Goal: Task Accomplishment & Management: Complete application form

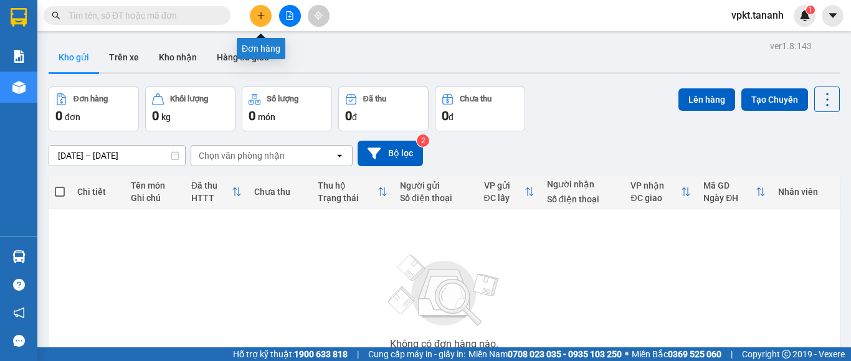
click at [264, 18] on icon "plus" at bounding box center [261, 15] width 9 height 9
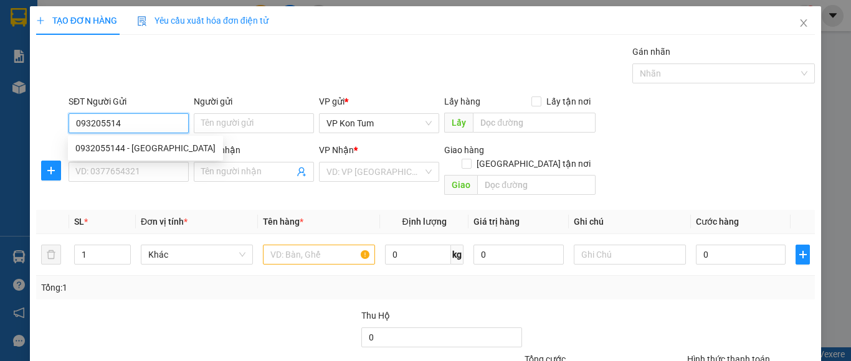
type input "0932055144"
click at [163, 145] on div "0932055144 - [GEOGRAPHIC_DATA]" at bounding box center [145, 148] width 140 height 14
type input "VẠN LỢI"
type input "0969814798"
type input "TUẤN"
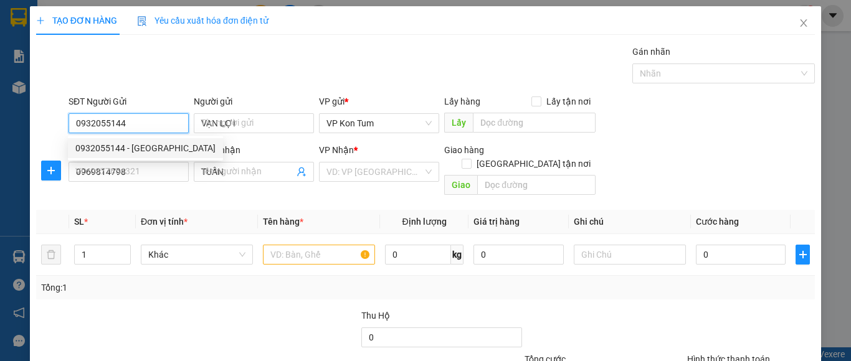
type input "100.000"
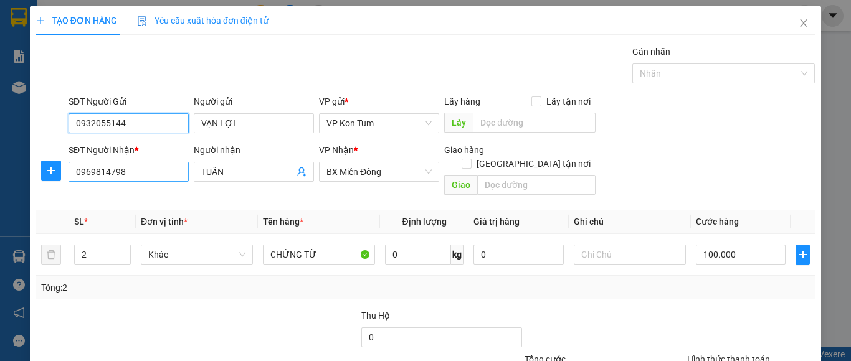
type input "0932055144"
click at [127, 177] on input "0969814798" at bounding box center [129, 172] width 120 height 20
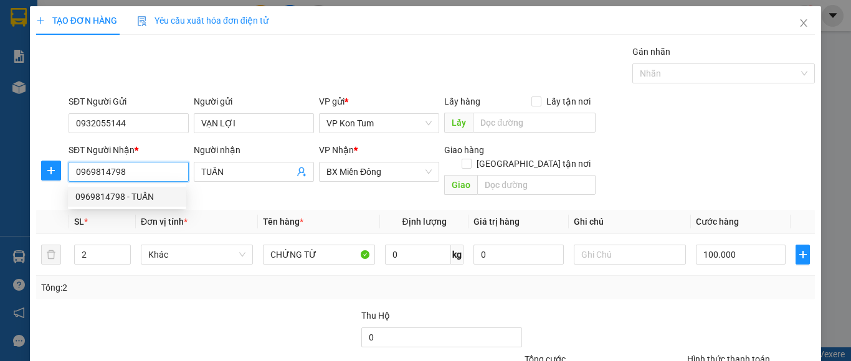
click at [121, 194] on div "0969814798 - TUẤN" at bounding box center [126, 197] width 103 height 14
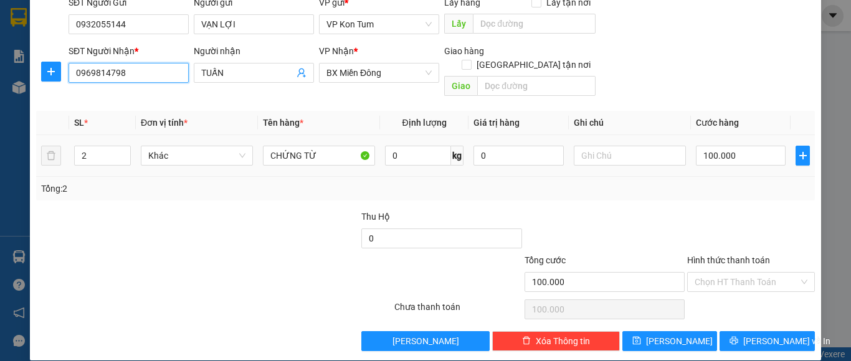
scroll to position [100, 0]
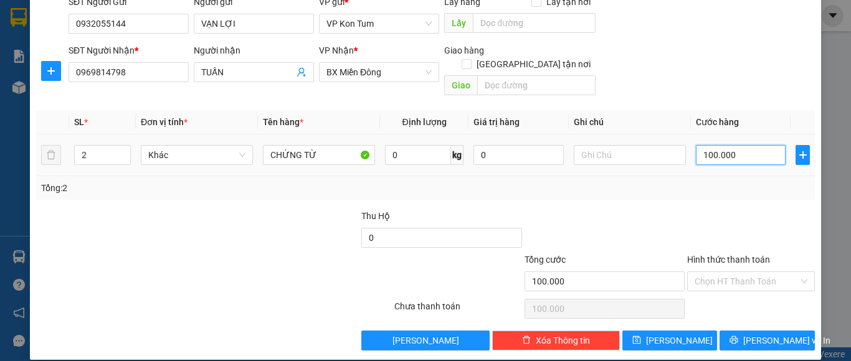
click at [732, 145] on input "100.000" at bounding box center [741, 155] width 90 height 20
type input "5"
type input "50"
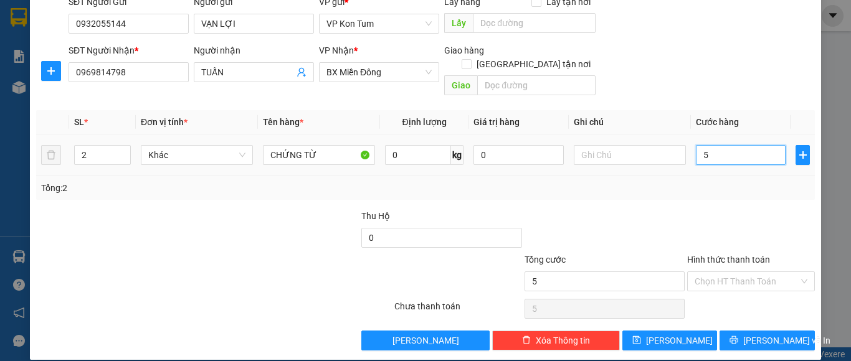
type input "50"
type input "500"
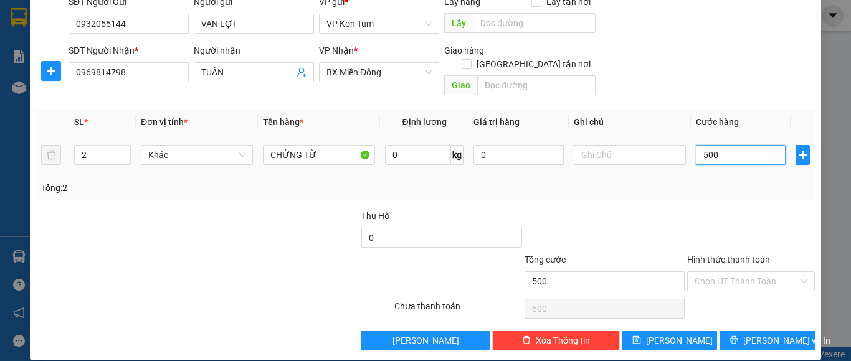
type input "5.000"
type input "50.000"
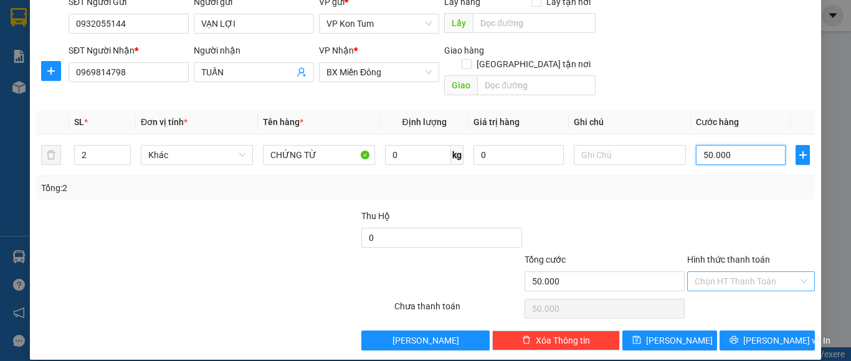
type input "50.000"
click at [740, 272] on input "Hình thức thanh toán" at bounding box center [747, 281] width 104 height 19
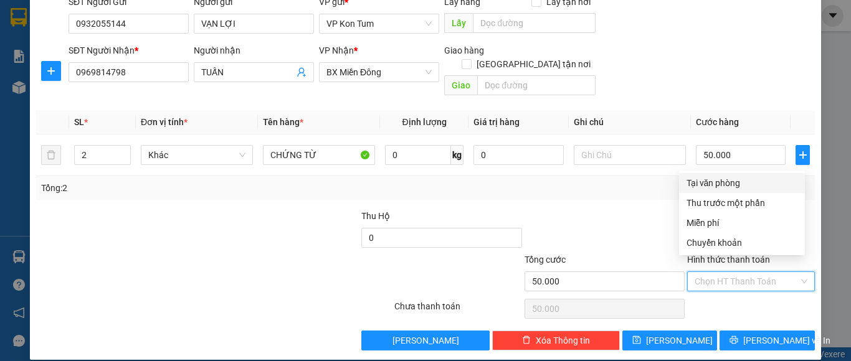
click at [717, 180] on div "Tại văn phòng" at bounding box center [742, 183] width 111 height 14
type input "0"
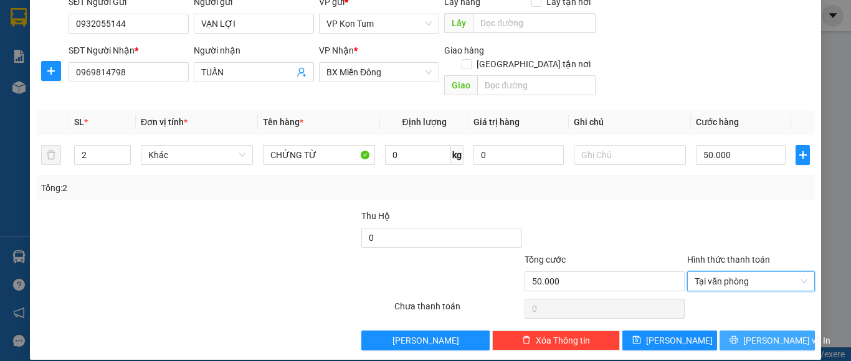
click at [744, 331] on button "[PERSON_NAME] và In" at bounding box center [767, 341] width 95 height 20
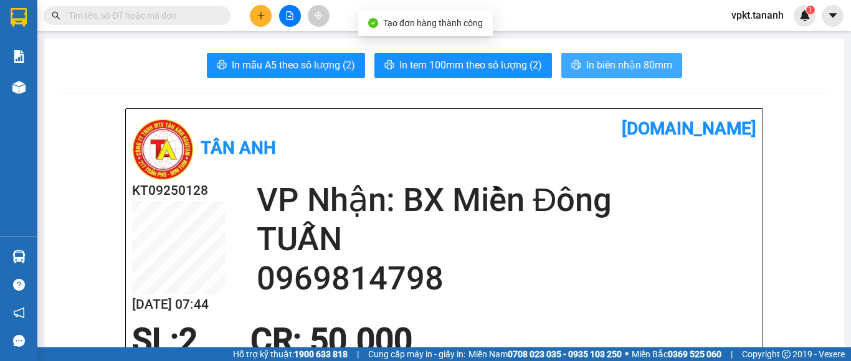
click at [590, 59] on span "In biên nhận 80mm" at bounding box center [629, 65] width 86 height 16
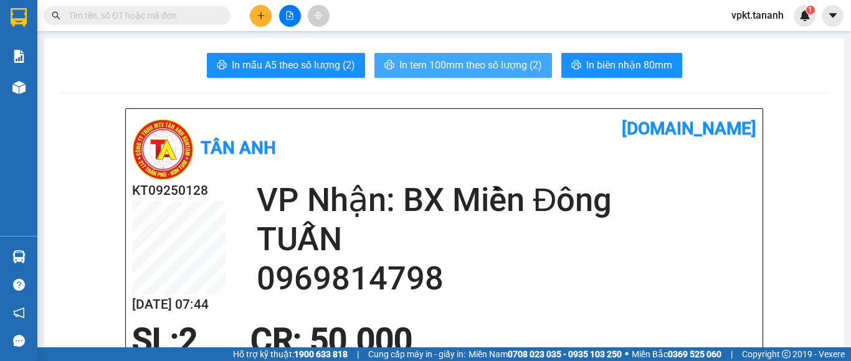
click at [451, 63] on span "In tem 100mm theo số lượng (2)" at bounding box center [470, 65] width 143 height 16
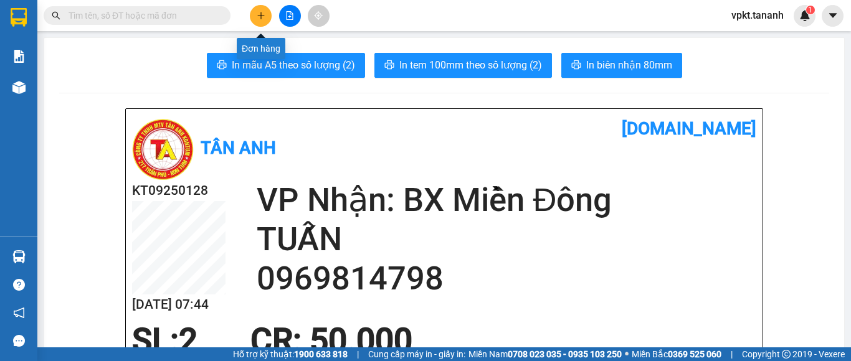
click at [257, 12] on icon "plus" at bounding box center [261, 15] width 9 height 9
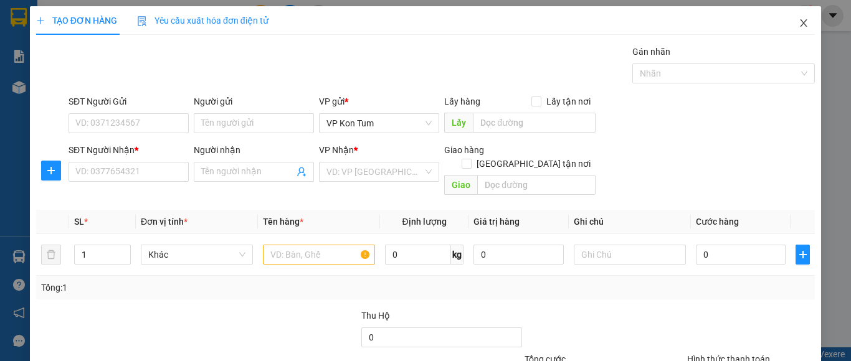
click at [799, 27] on icon "close" at bounding box center [804, 23] width 10 height 10
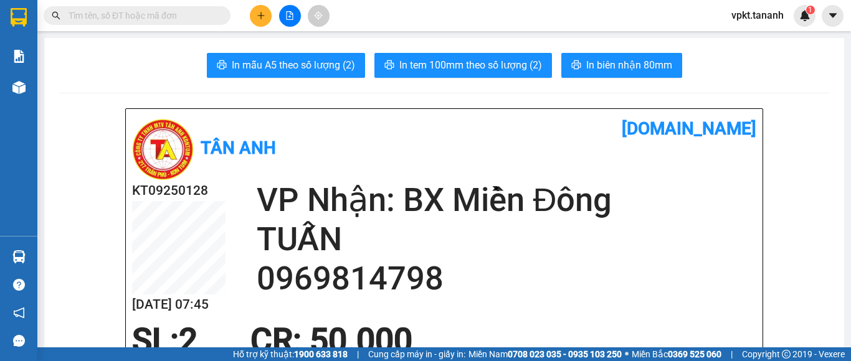
click at [253, 15] on button at bounding box center [261, 16] width 22 height 22
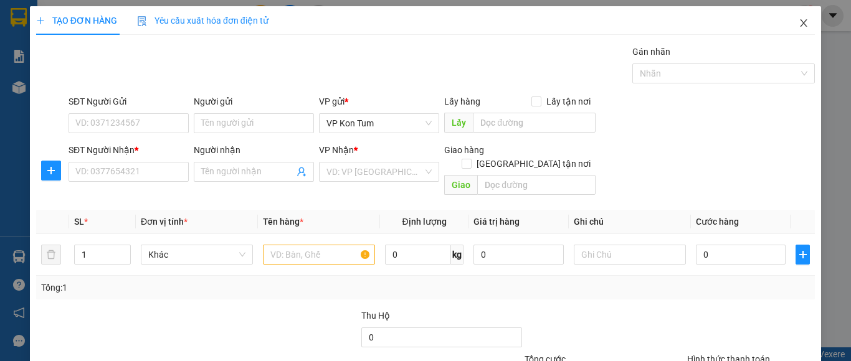
click at [801, 23] on icon "close" at bounding box center [804, 22] width 7 height 7
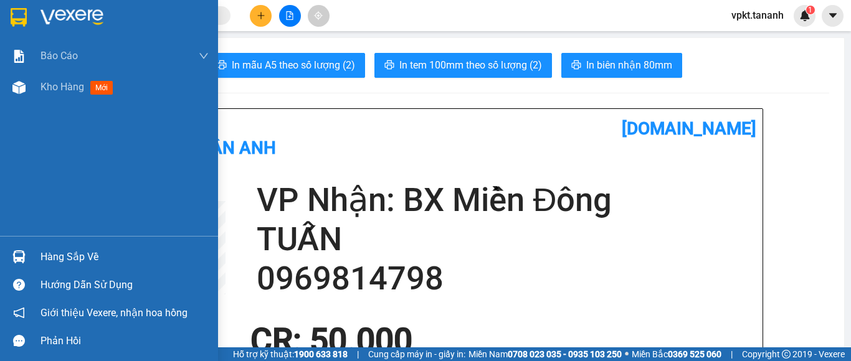
click at [15, 17] on img at bounding box center [19, 17] width 16 height 19
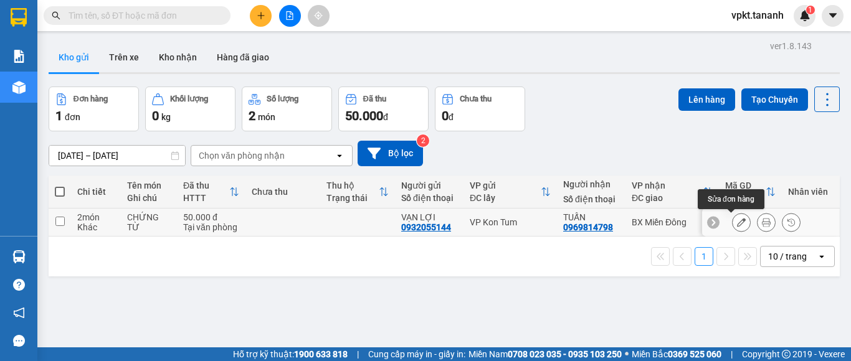
click at [737, 223] on icon at bounding box center [741, 222] width 9 height 9
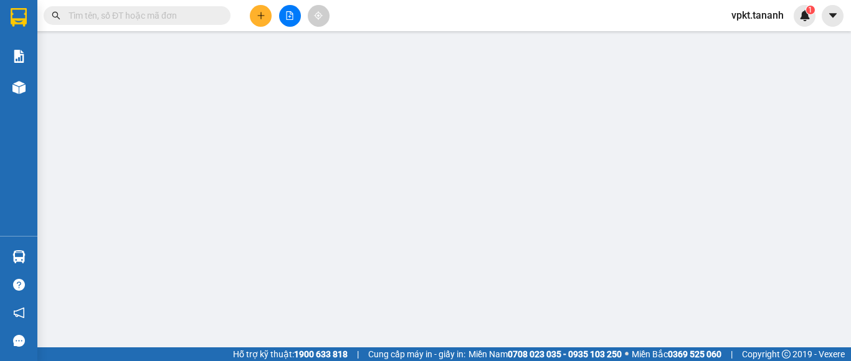
type input "0932055144"
type input "0969814798"
type input "50.000"
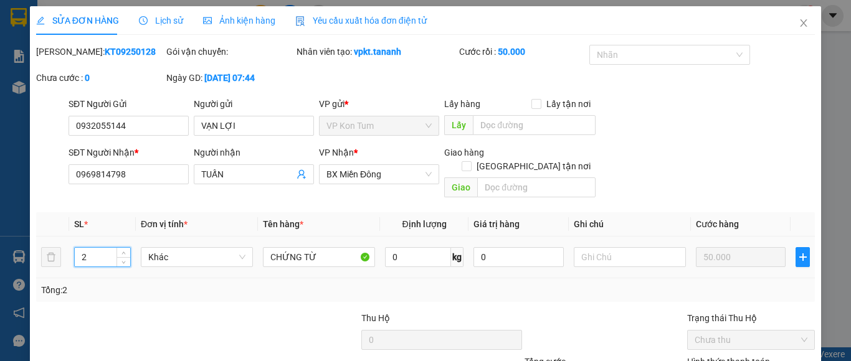
click at [87, 248] on input "2" at bounding box center [102, 257] width 55 height 19
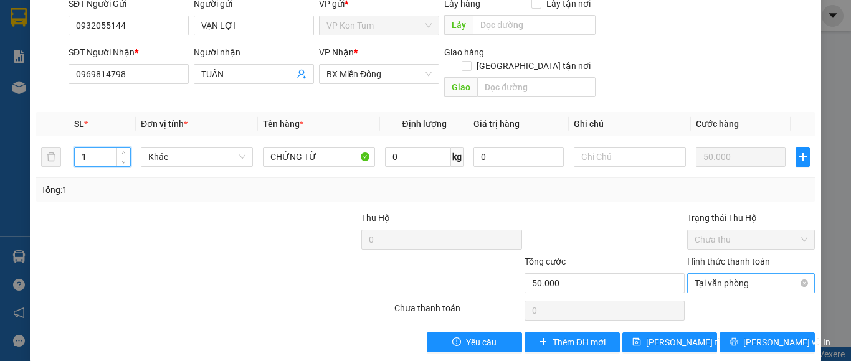
scroll to position [102, 0]
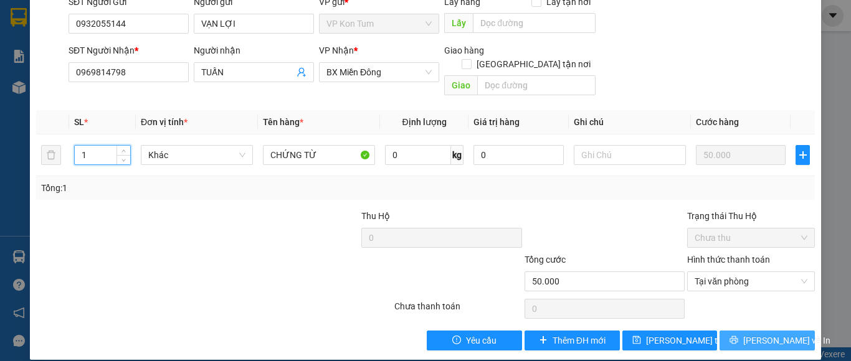
type input "1"
click at [758, 334] on span "[PERSON_NAME] và In" at bounding box center [787, 341] width 87 height 14
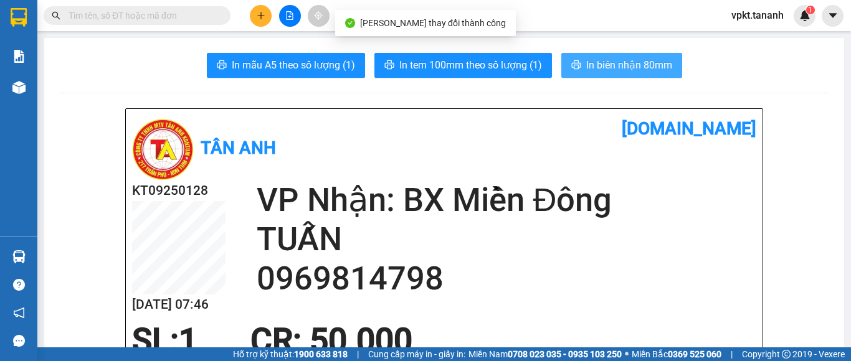
click at [606, 60] on span "In biên nhận 80mm" at bounding box center [629, 65] width 86 height 16
click at [608, 60] on span "In biên nhận 80mm" at bounding box center [629, 65] width 86 height 16
click at [661, 324] on div "SL: 1 CR : 50.000" at bounding box center [437, 340] width 624 height 37
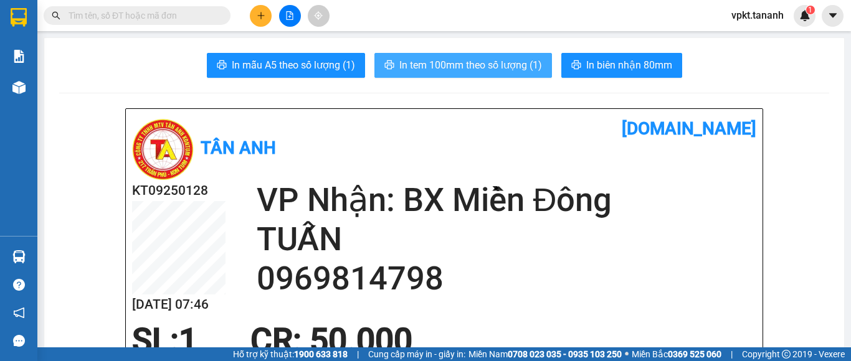
click at [434, 67] on span "In tem 100mm theo số lượng (1)" at bounding box center [470, 65] width 143 height 16
